Goal: Task Accomplishment & Management: Manage account settings

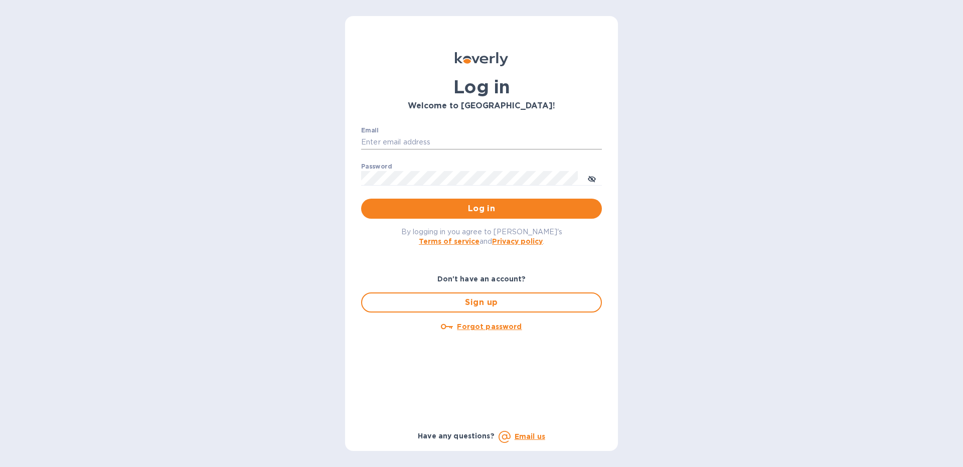
click at [402, 137] on input "Email" at bounding box center [481, 142] width 241 height 15
type input "i"
type input "[EMAIL_ADDRESS][DOMAIN_NAME]"
click at [361, 199] on button "Log in" at bounding box center [481, 209] width 241 height 20
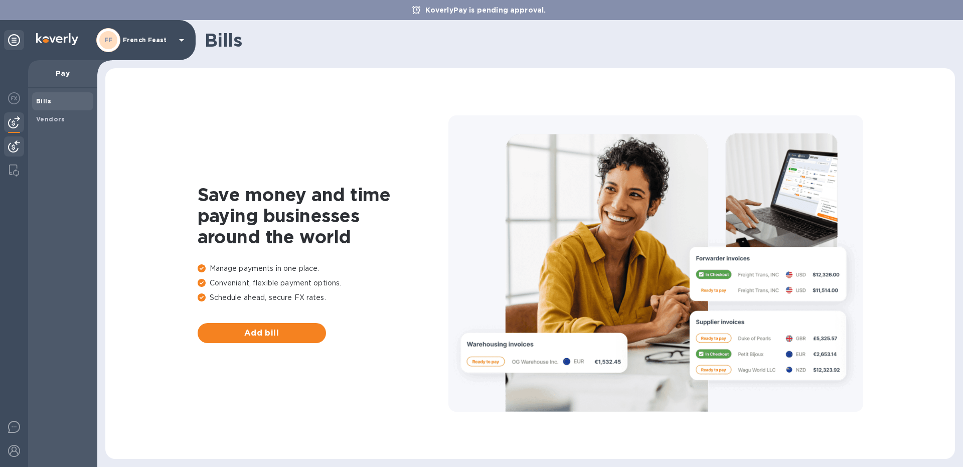
click at [20, 145] on img at bounding box center [14, 147] width 12 height 12
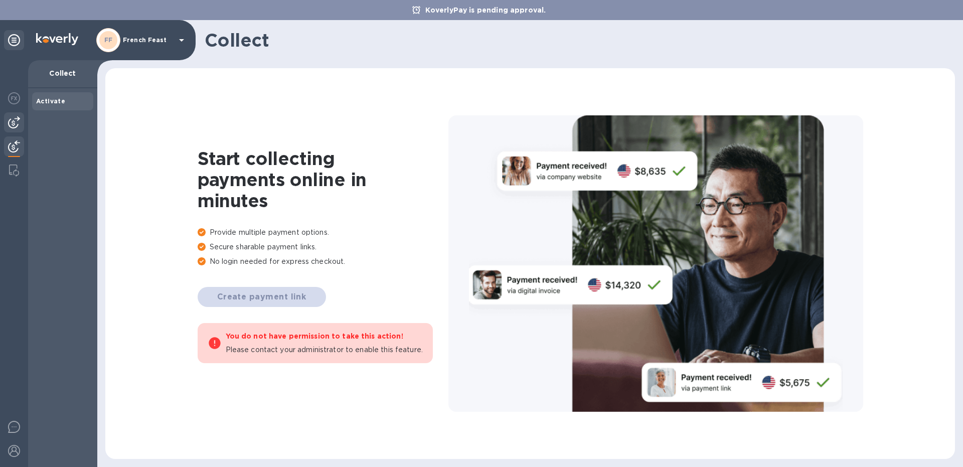
click at [15, 123] on img at bounding box center [14, 122] width 12 height 12
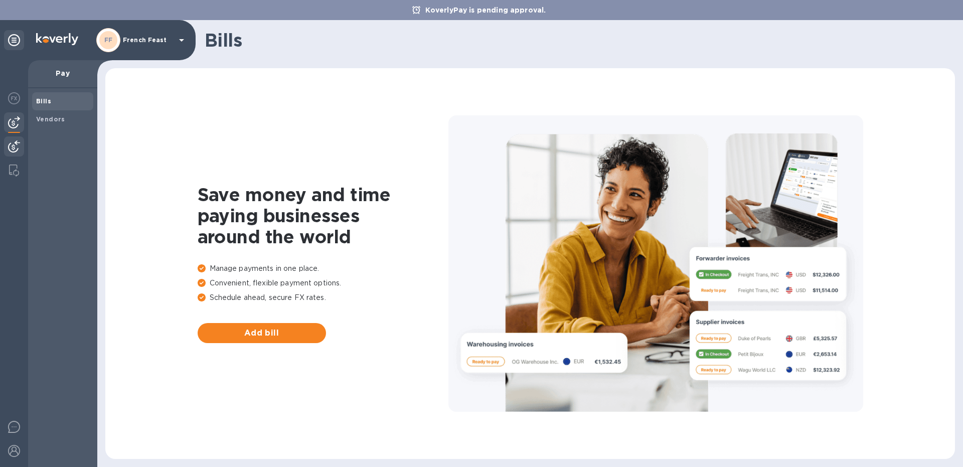
click at [13, 140] on div at bounding box center [14, 147] width 20 height 22
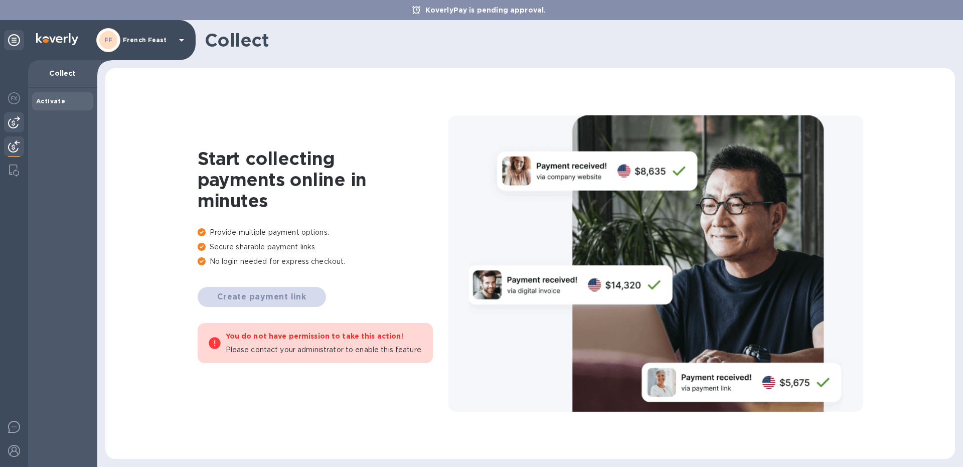
click at [19, 126] on img at bounding box center [14, 122] width 12 height 12
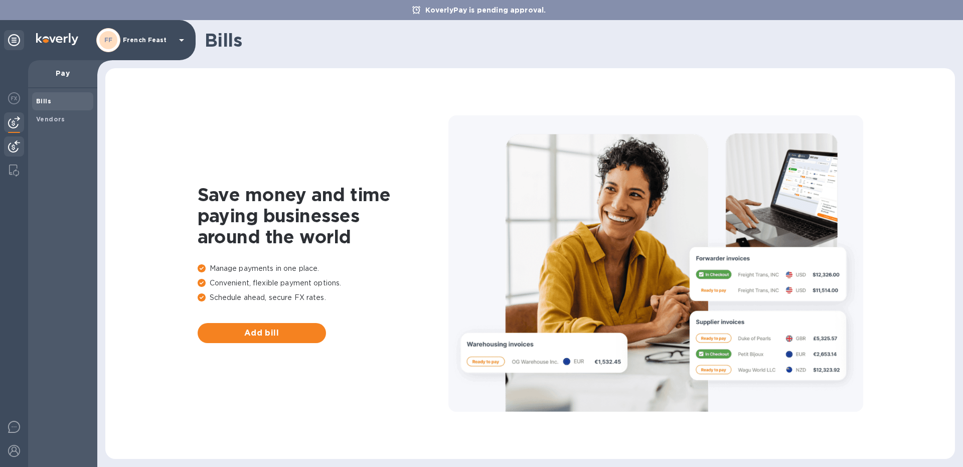
click at [14, 145] on img at bounding box center [14, 147] width 12 height 12
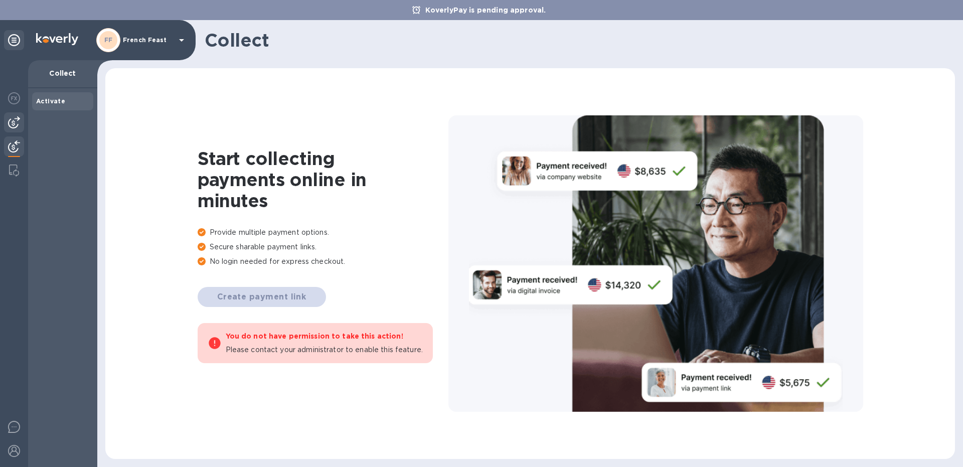
click at [13, 122] on img at bounding box center [14, 122] width 12 height 12
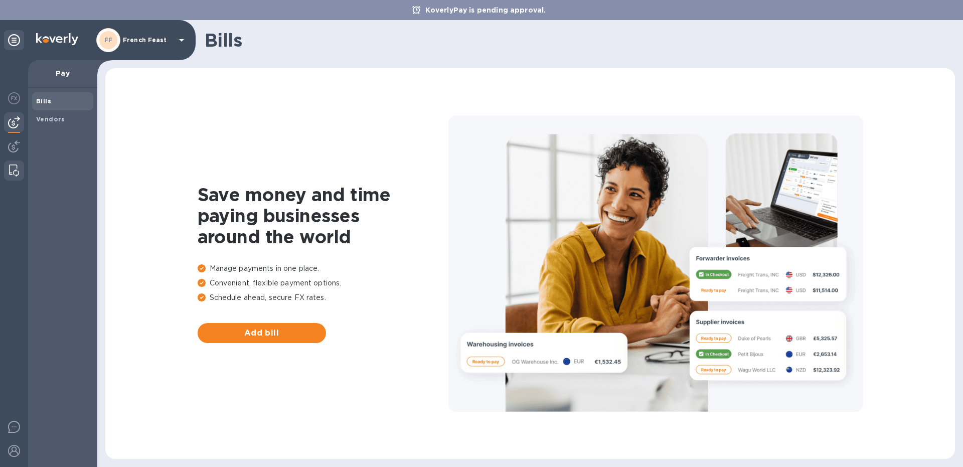
click at [13, 168] on img at bounding box center [14, 171] width 10 height 12
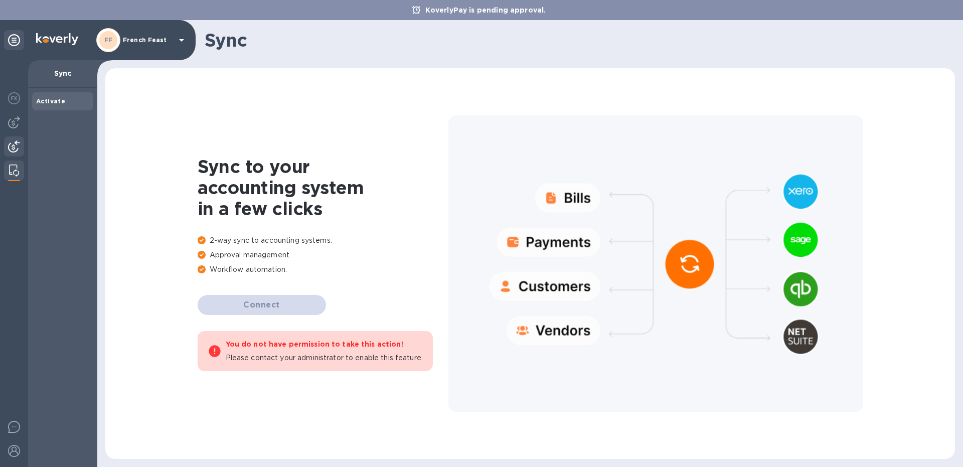
click at [13, 152] on img at bounding box center [14, 147] width 12 height 12
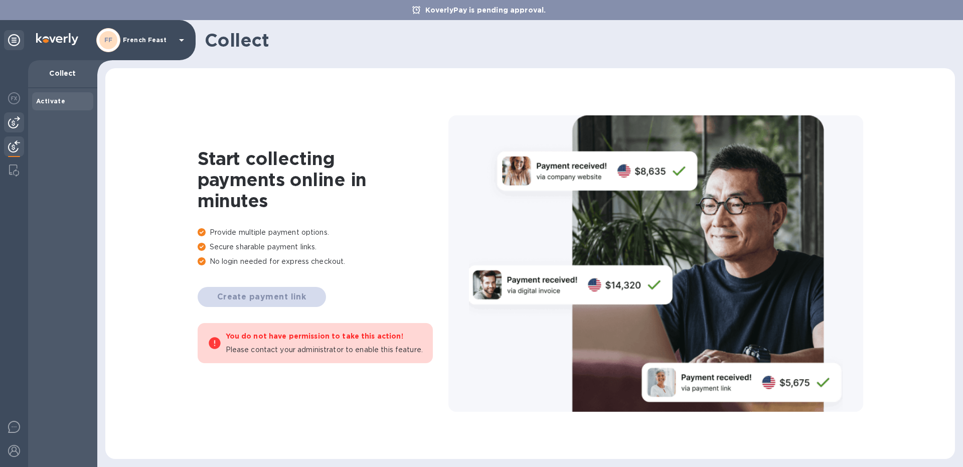
click at [18, 122] on img at bounding box center [14, 122] width 12 height 12
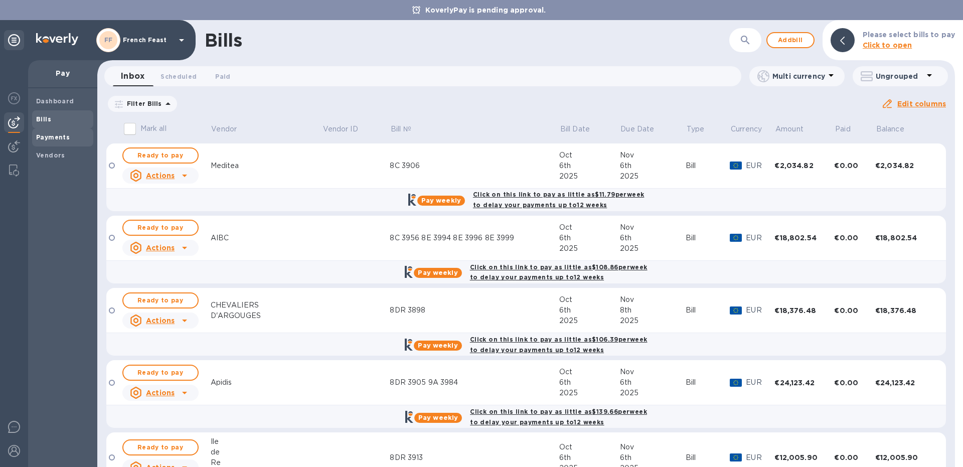
click at [53, 135] on b "Payments" at bounding box center [53, 137] width 34 height 8
